Goal: Navigation & Orientation: Find specific page/section

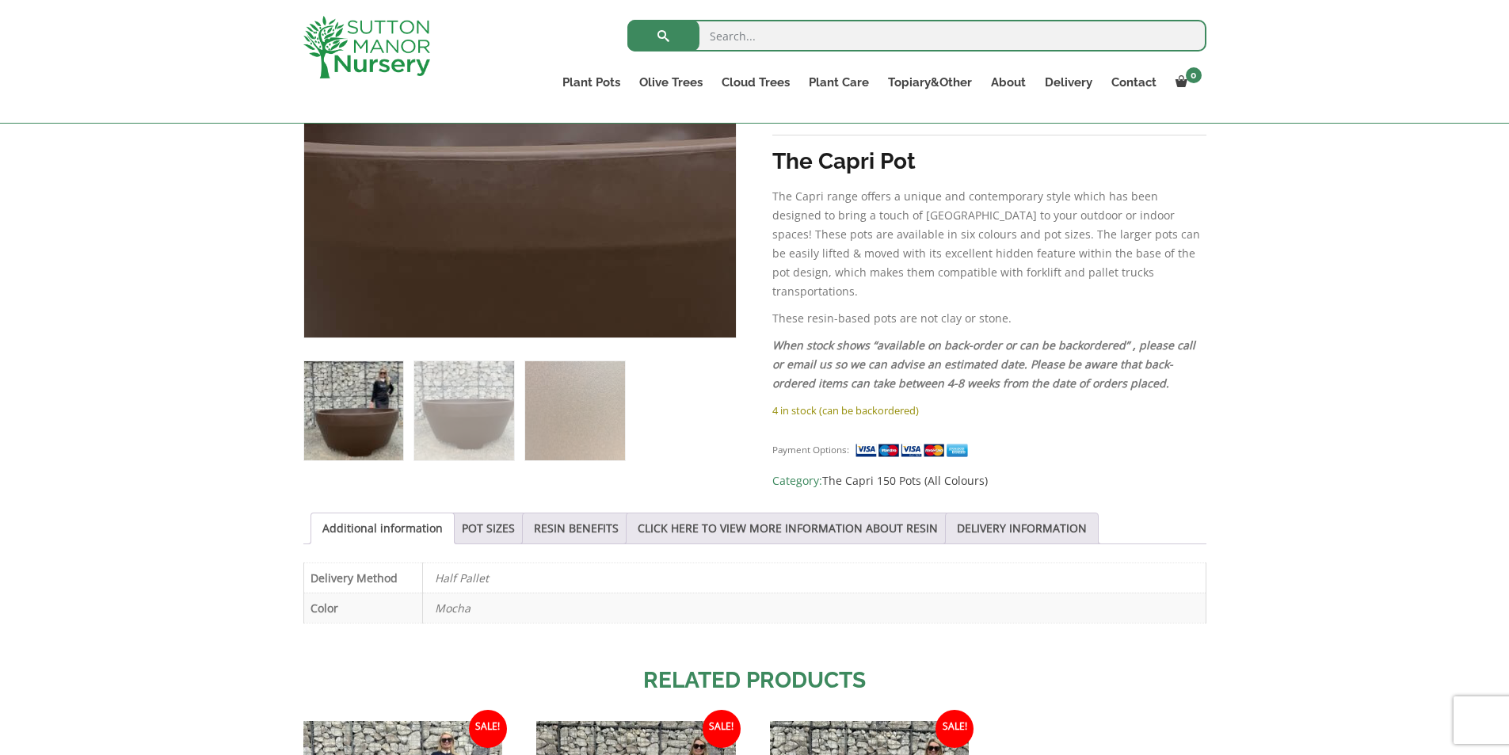
scroll to position [475, 0]
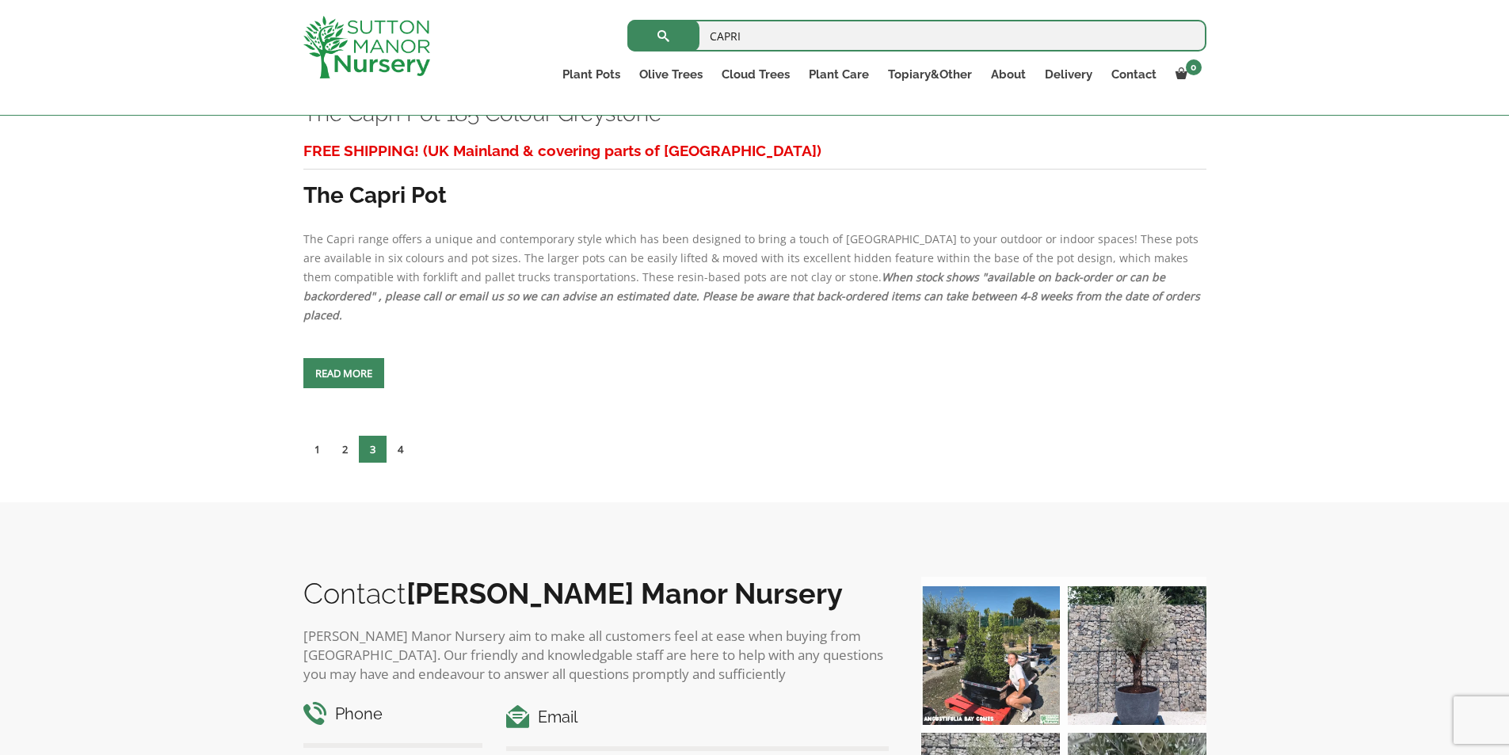
scroll to position [7207, 0]
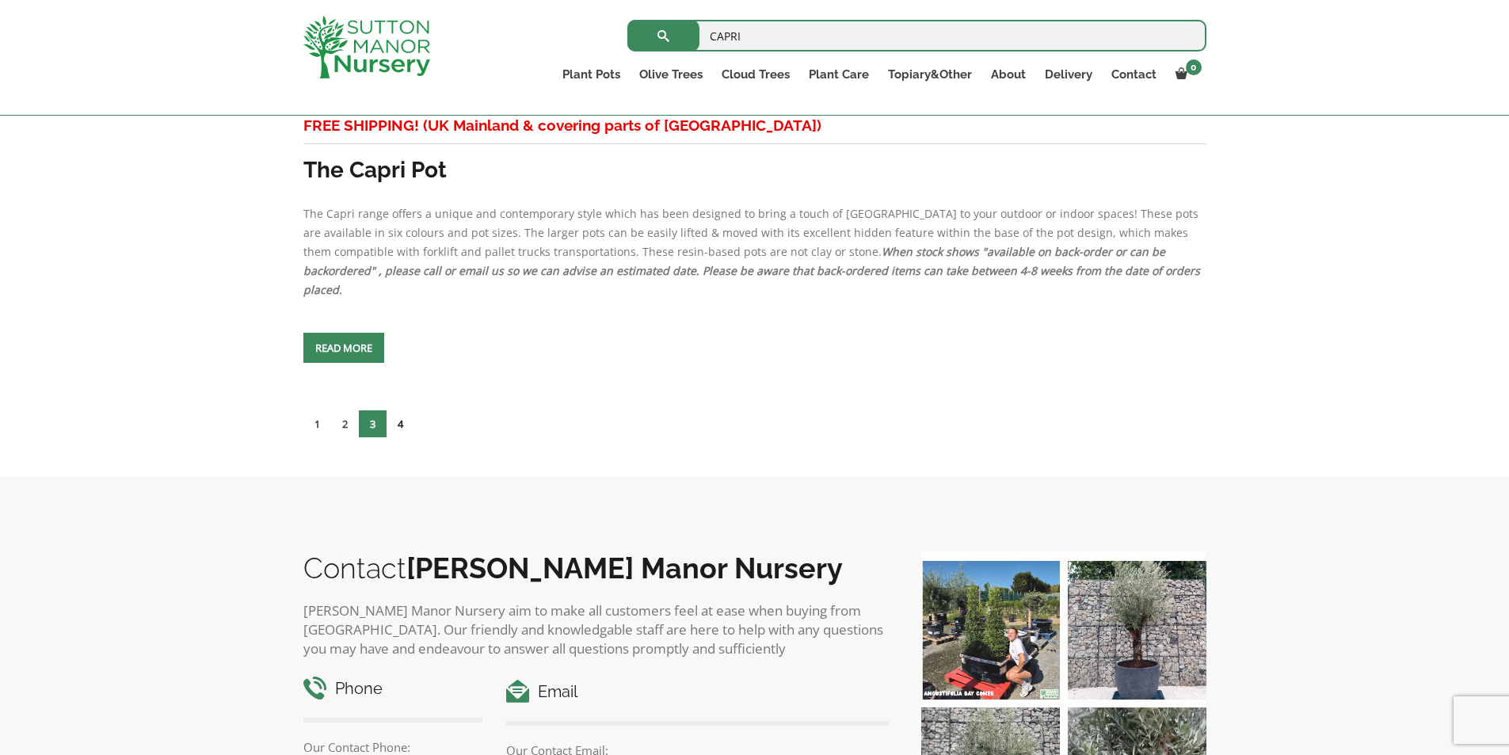
click at [399, 410] on link "4" at bounding box center [400, 423] width 28 height 27
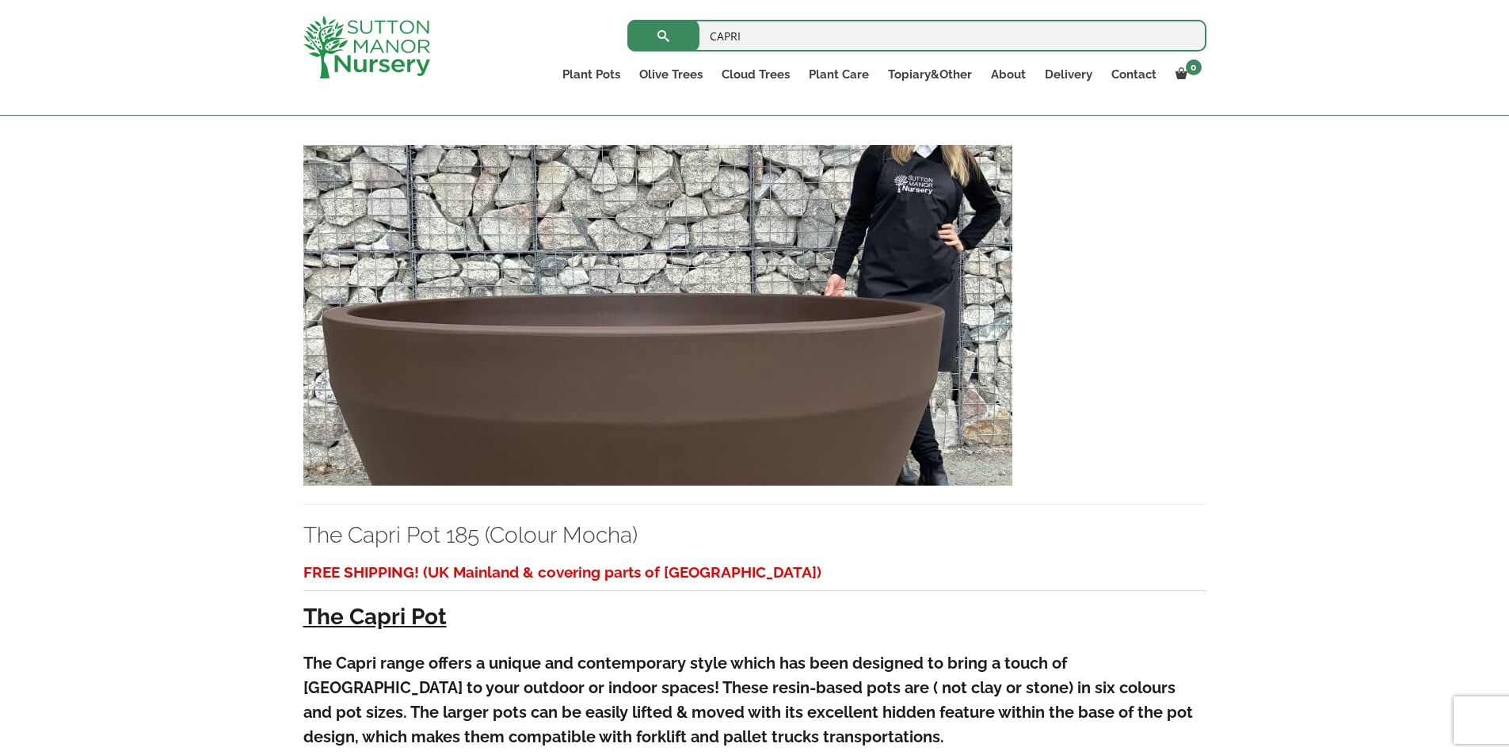
click at [565, 344] on img at bounding box center [657, 315] width 709 height 341
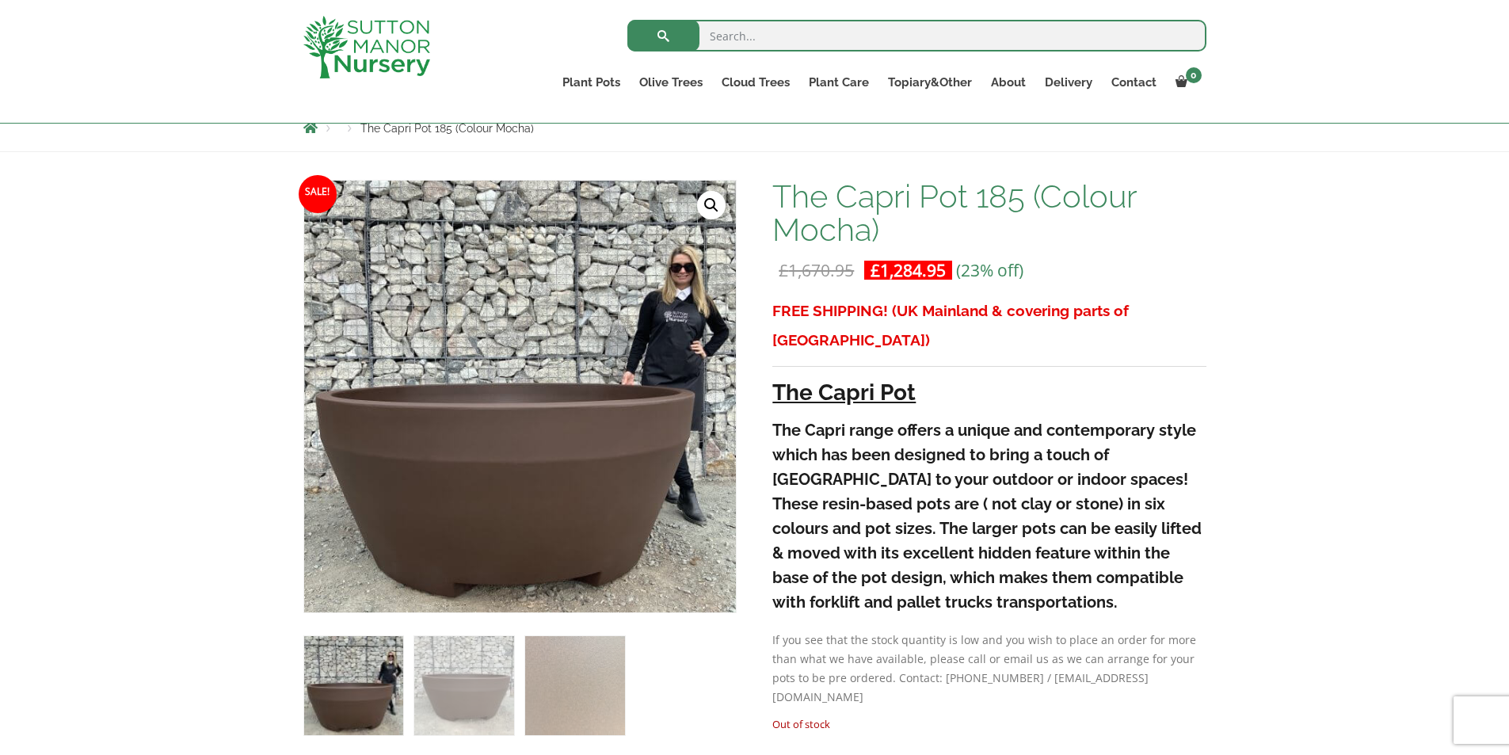
scroll to position [158, 0]
